Goal: Task Accomplishment & Management: Manage account settings

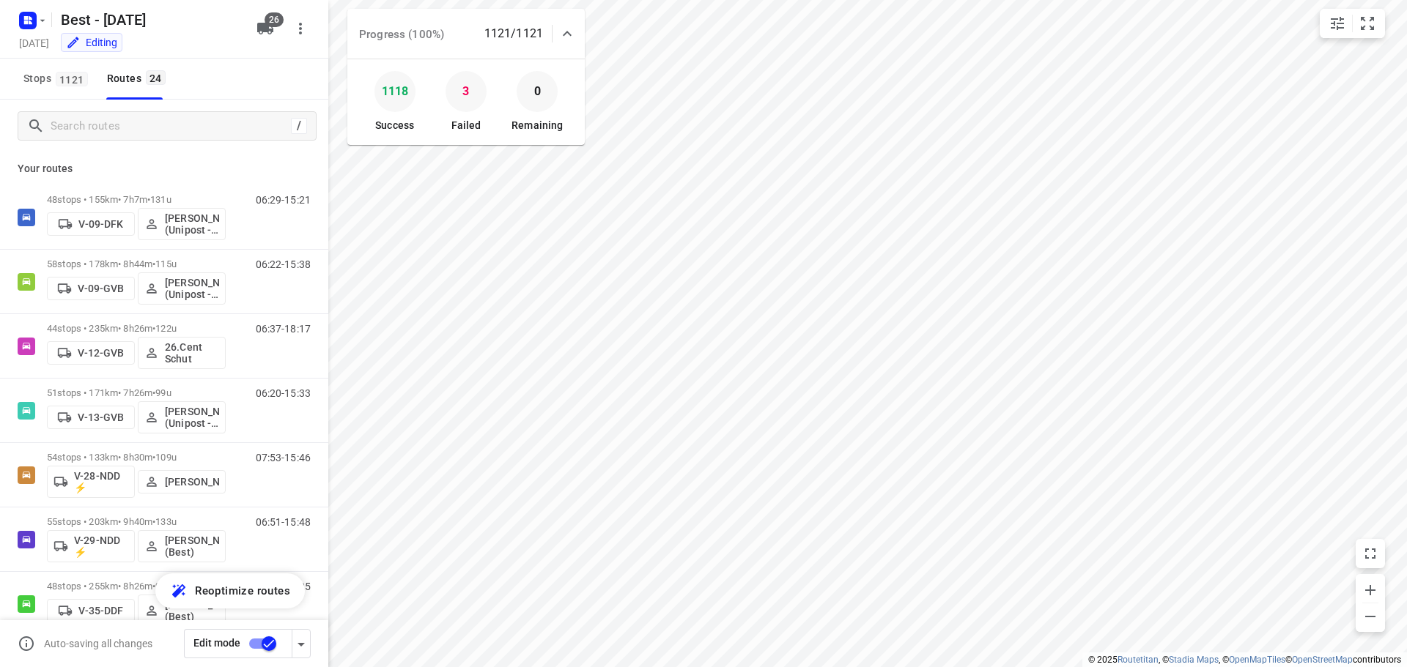
scroll to position [1127, 0]
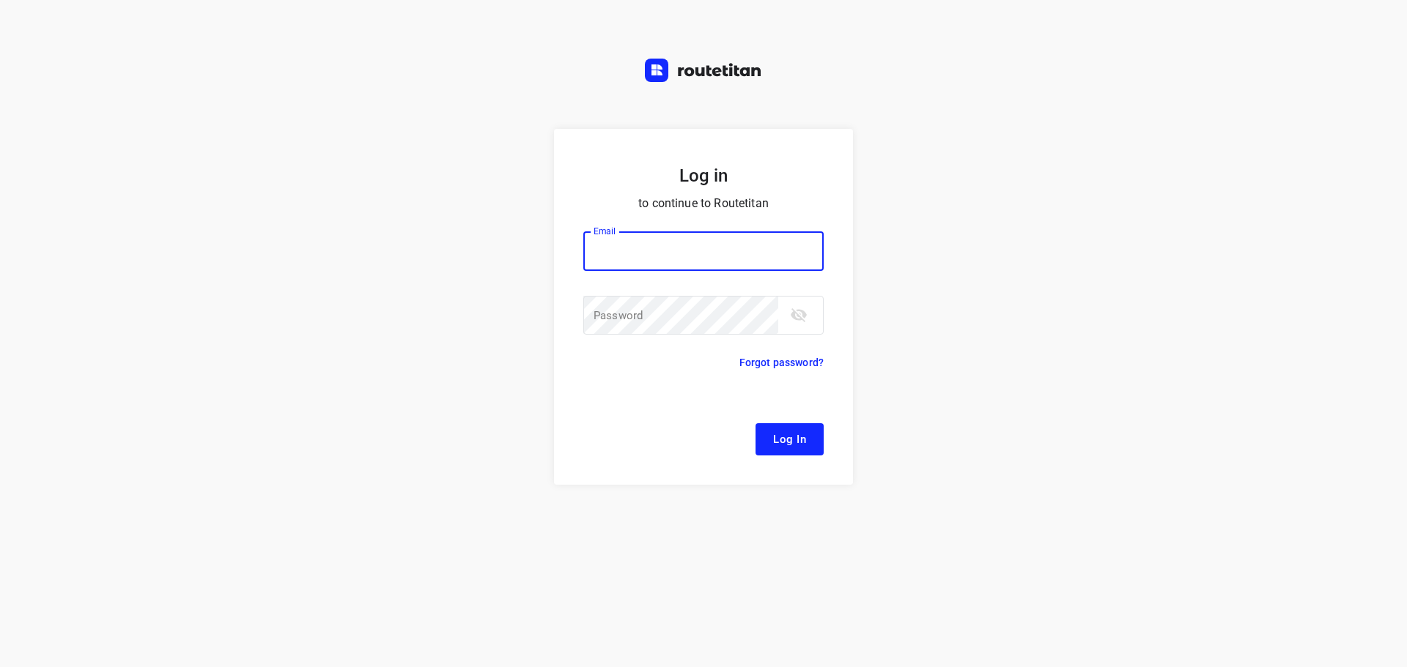
click at [639, 255] on input "email" at bounding box center [703, 252] width 240 height 40
type input "[EMAIL_ADDRESS][DOMAIN_NAME]"
click at [775, 437] on span "Log In" at bounding box center [789, 439] width 33 height 19
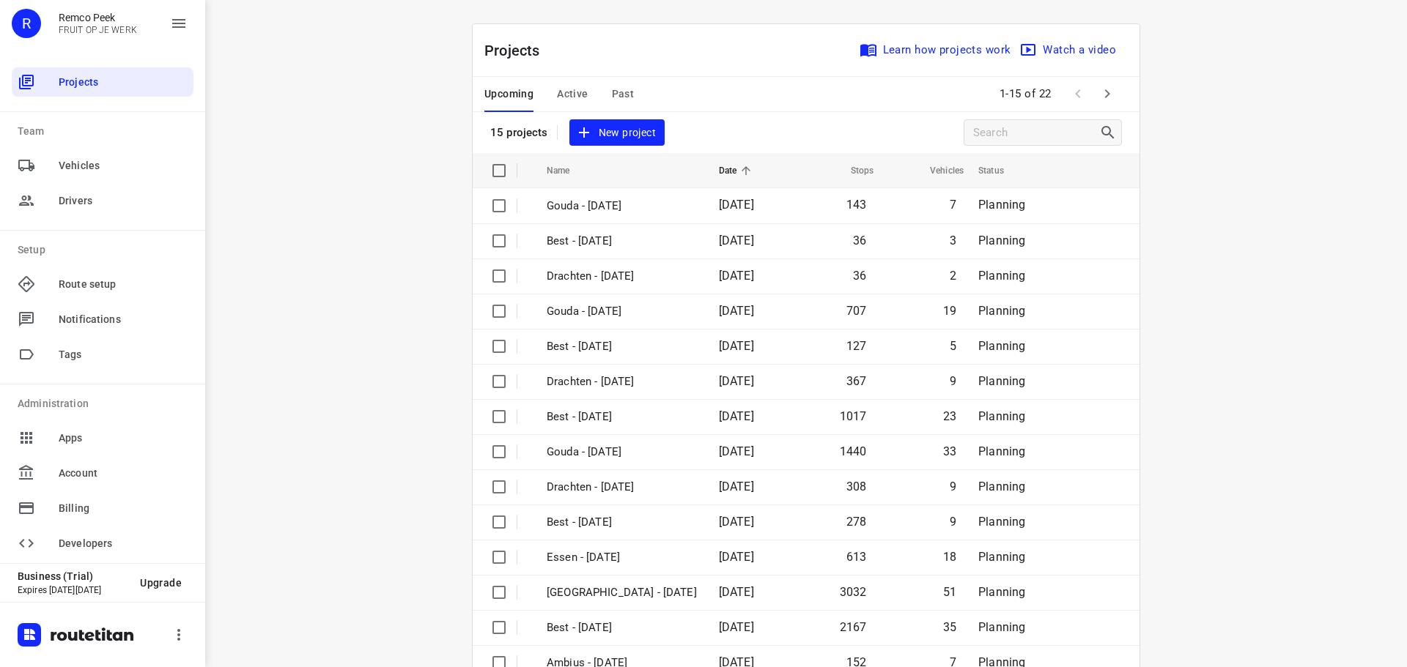
click at [557, 94] on span "Active" at bounding box center [572, 94] width 31 height 18
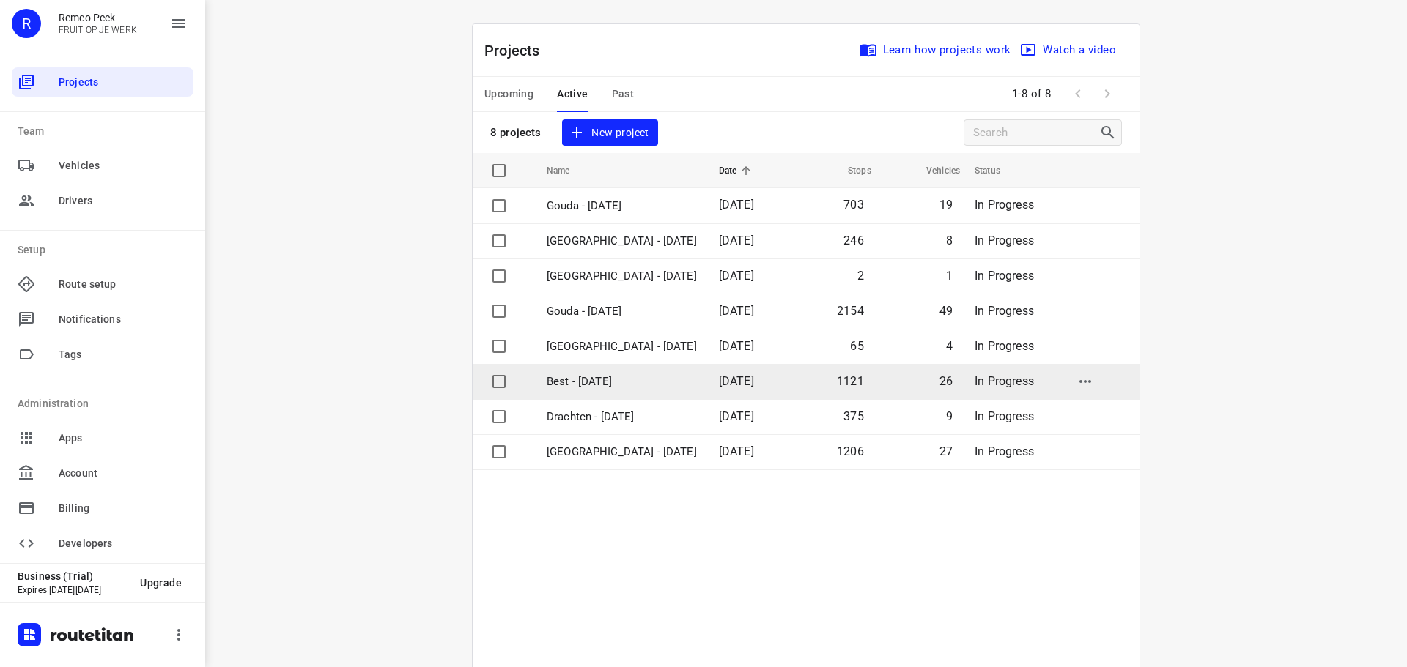
click at [587, 390] on p "Best - [DATE]" at bounding box center [622, 382] width 150 height 17
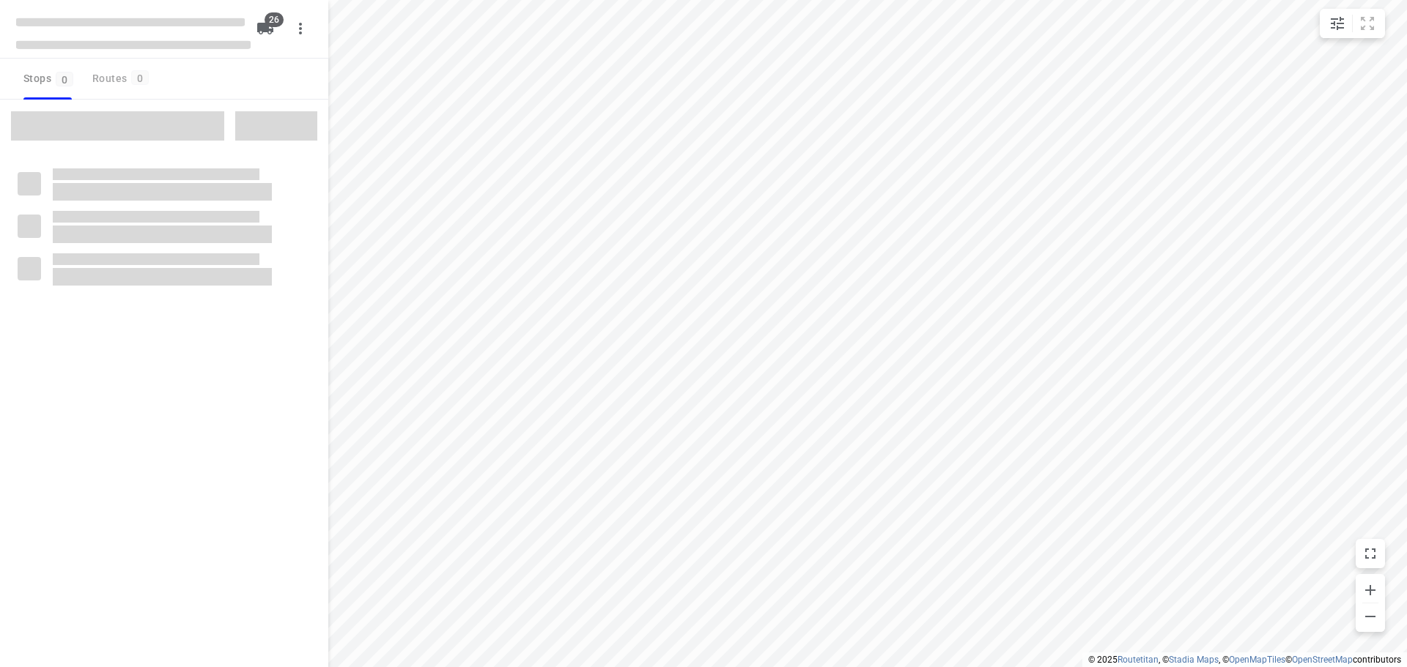
checkbox input "true"
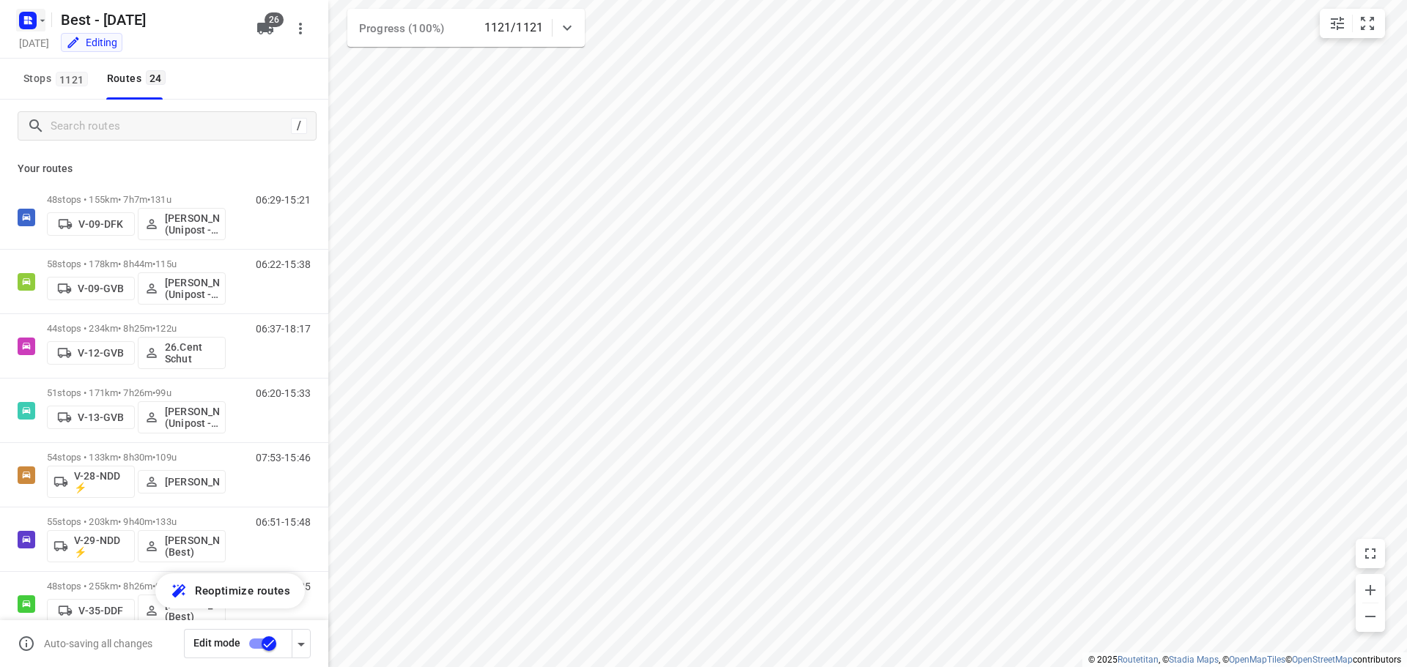
click at [37, 18] on icon "button" at bounding box center [43, 21] width 12 height 12
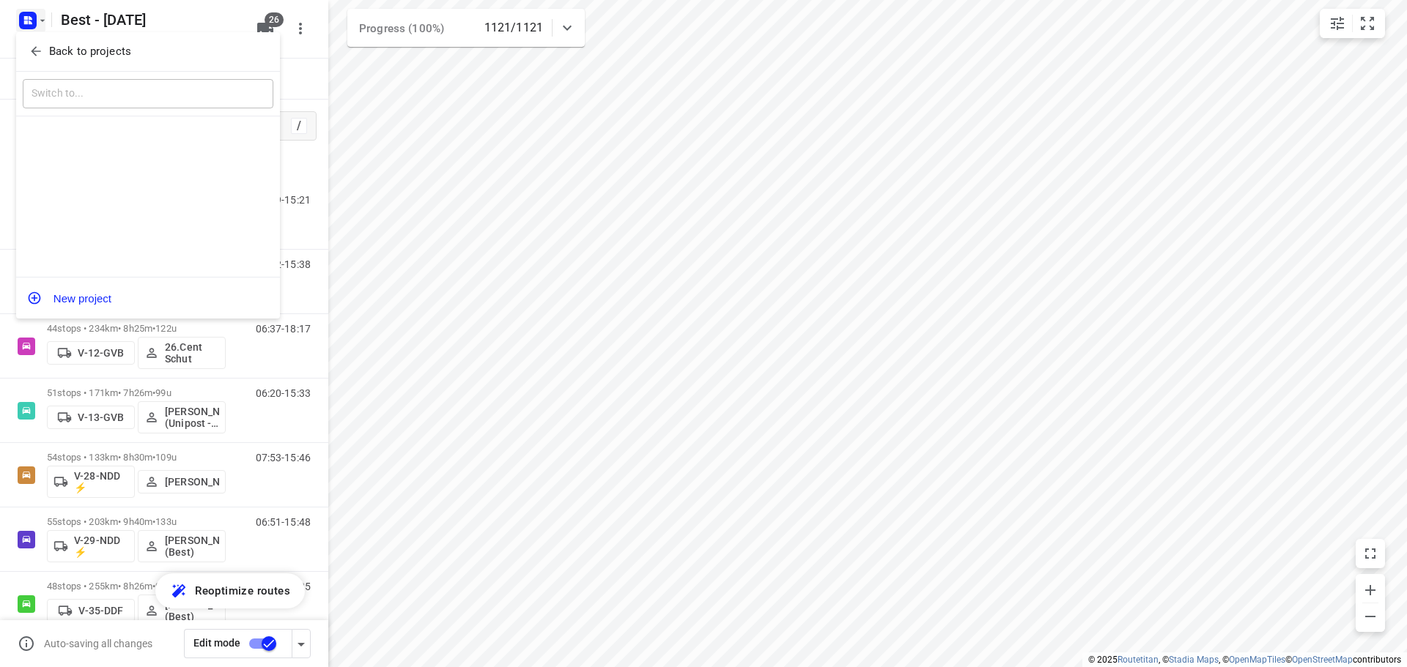
click at [29, 49] on icon "button" at bounding box center [36, 51] width 15 height 15
